Goal: Ask a question

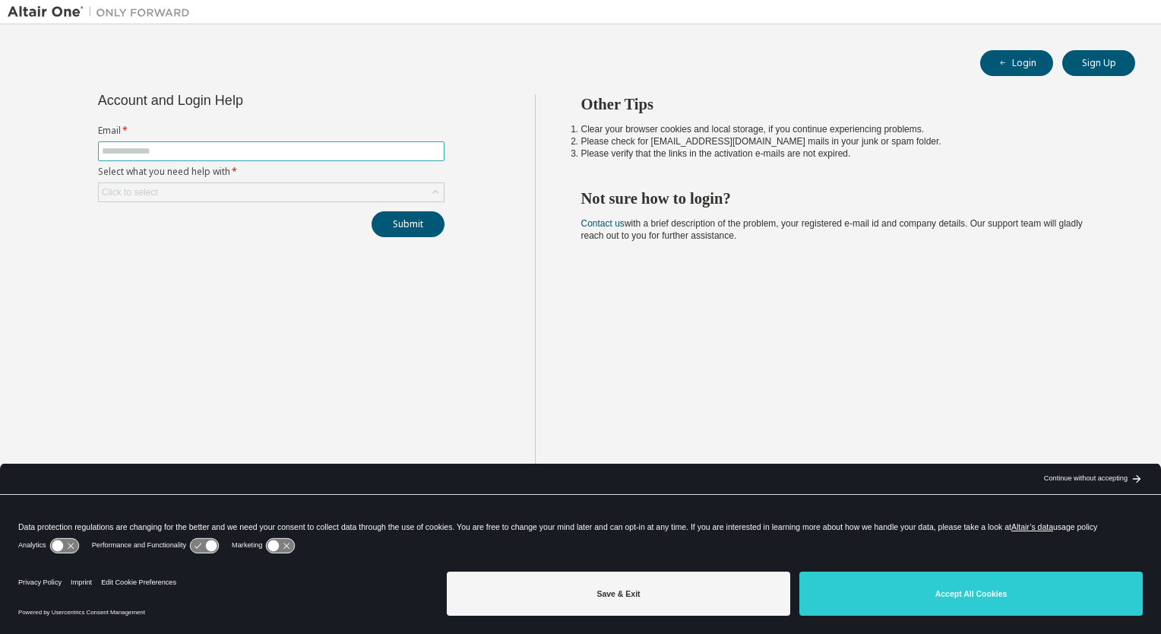
click at [161, 150] on input "text" at bounding box center [271, 151] width 339 height 12
type input "**********"
click at [242, 191] on div "Click to select" at bounding box center [271, 192] width 345 height 18
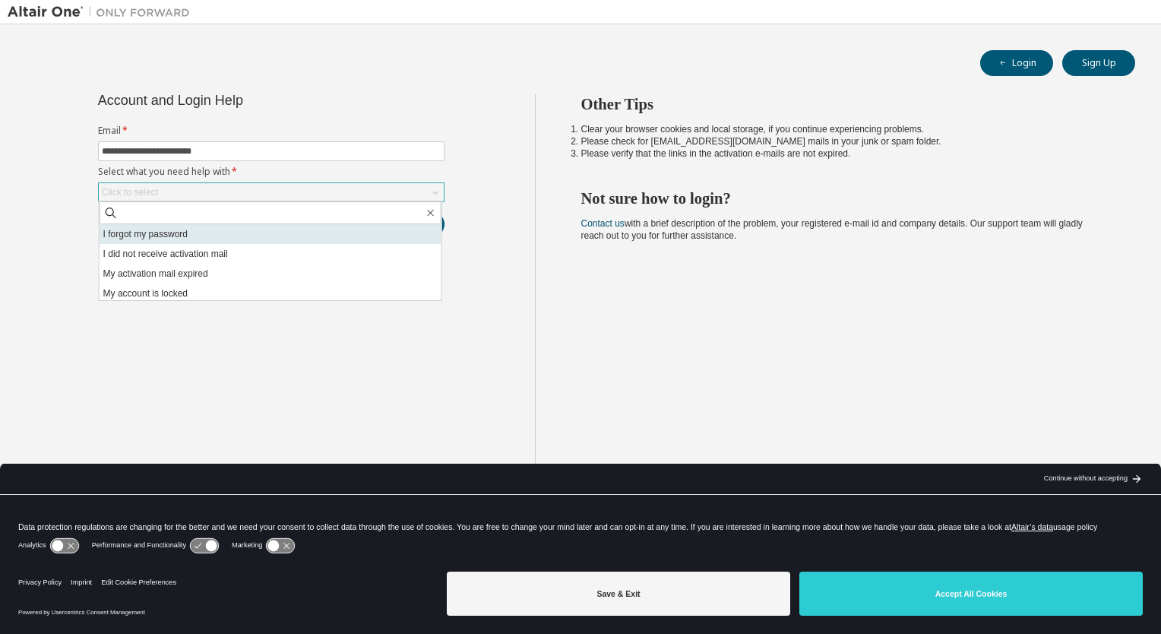
click at [182, 235] on li "I forgot my password" at bounding box center [271, 234] width 342 height 20
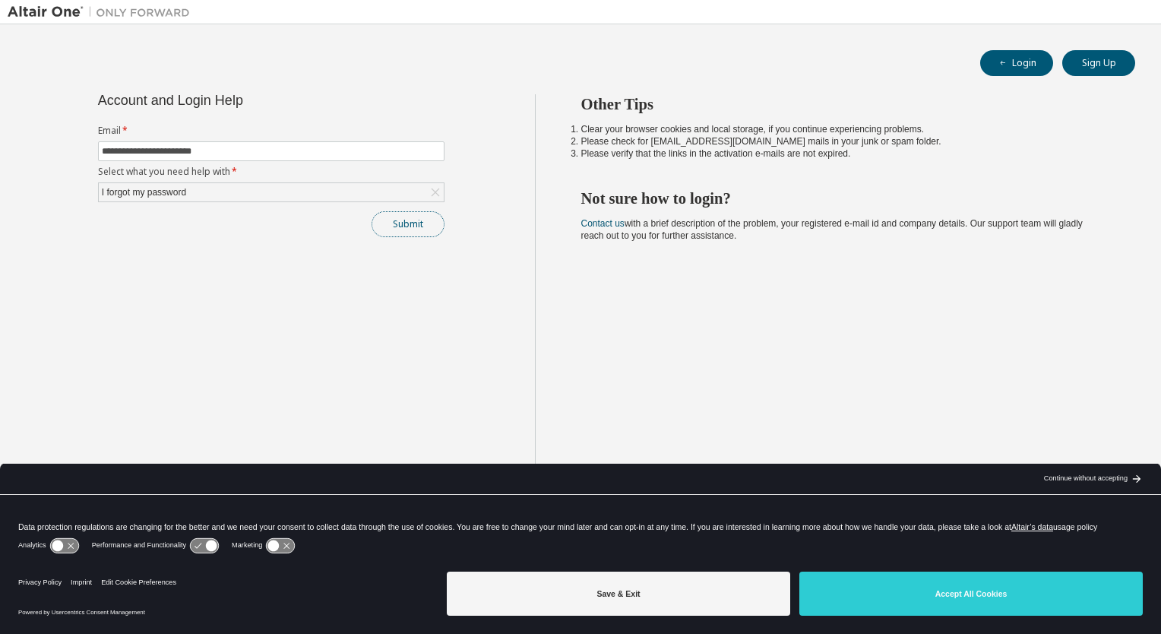
click at [426, 226] on button "Submit" at bounding box center [408, 224] width 73 height 26
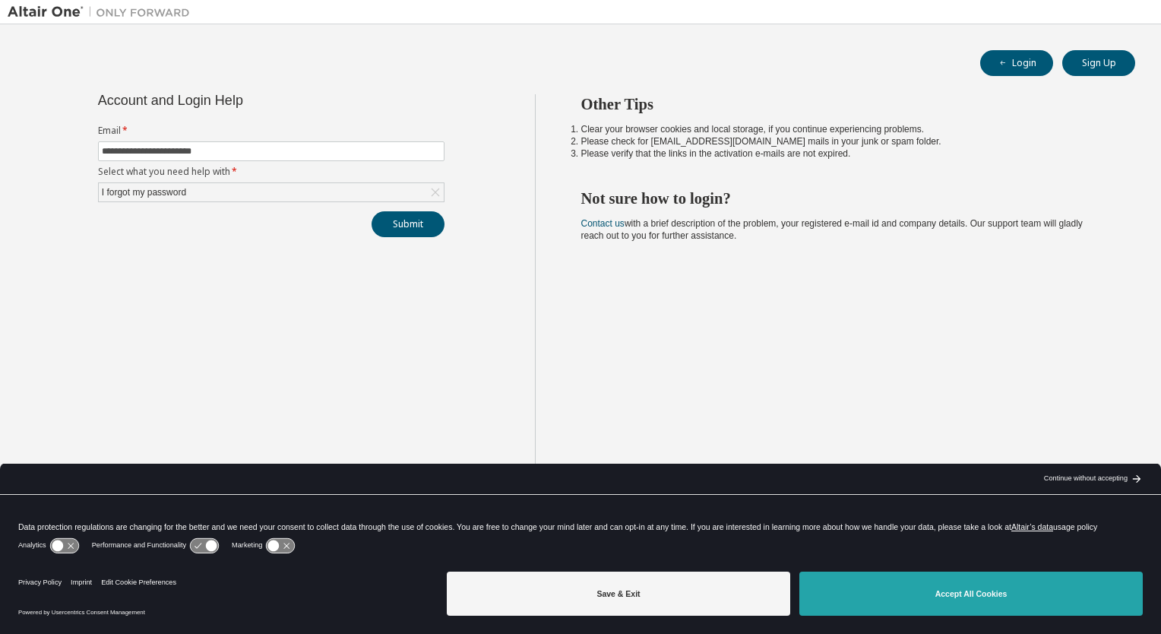
click at [951, 594] on button "Accept All Cookies" at bounding box center [970, 593] width 343 height 44
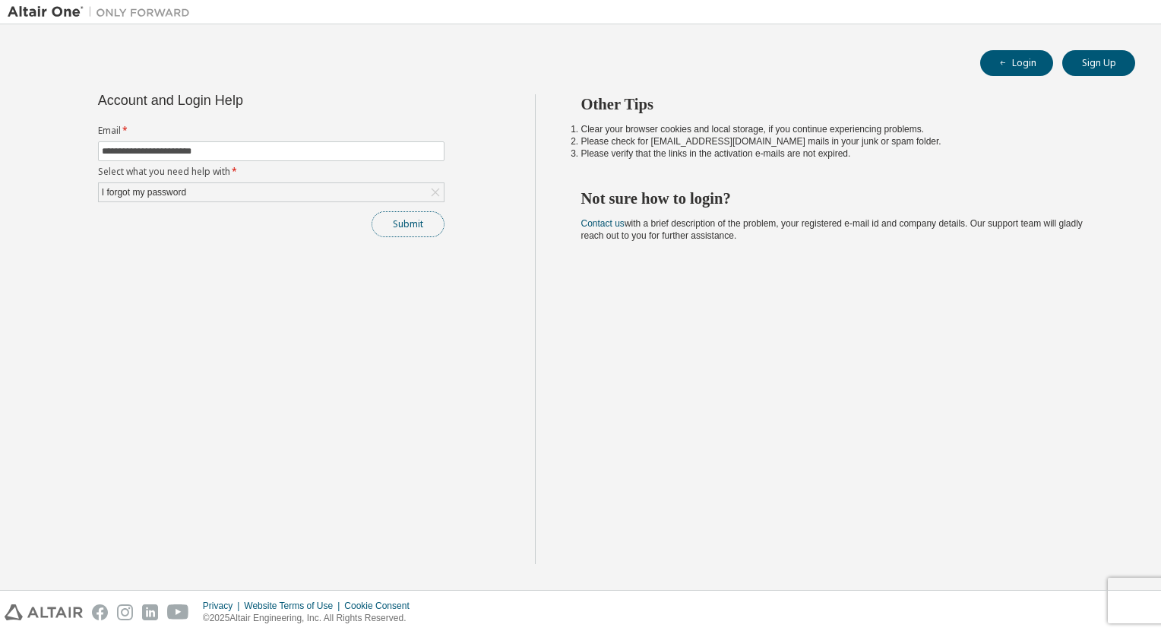
click at [419, 225] on button "Submit" at bounding box center [408, 224] width 73 height 26
